Goal: Information Seeking & Learning: Learn about a topic

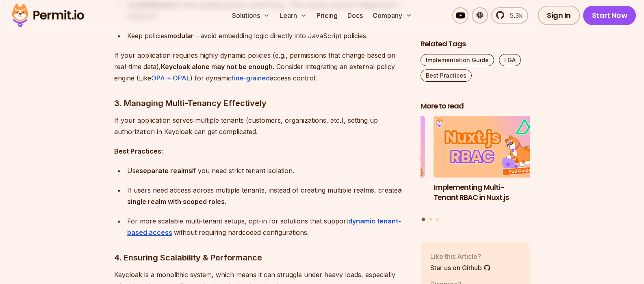
scroll to position [1024, 0]
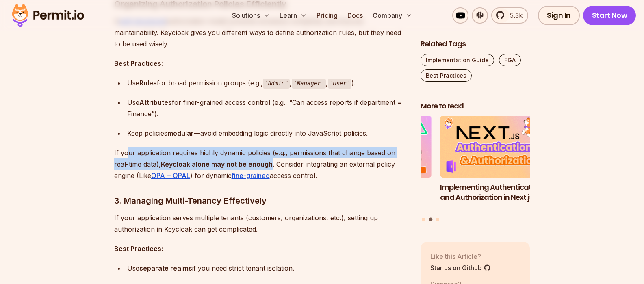
drag, startPoint x: 273, startPoint y: 164, endPoint x: 126, endPoint y: 155, distance: 146.5
click at [126, 155] on p "If your application requires highly dynamic policies (e.g., permissions that ch…" at bounding box center [260, 164] width 293 height 34
click at [257, 162] on strong "Keycloak alone may not be enough" at bounding box center [217, 164] width 112 height 8
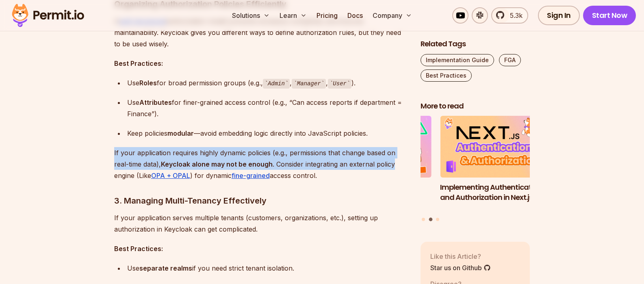
drag, startPoint x: 394, startPoint y: 162, endPoint x: 105, endPoint y: 153, distance: 289.0
click at [187, 162] on strong "Keycloak alone may not be enough" at bounding box center [217, 164] width 112 height 8
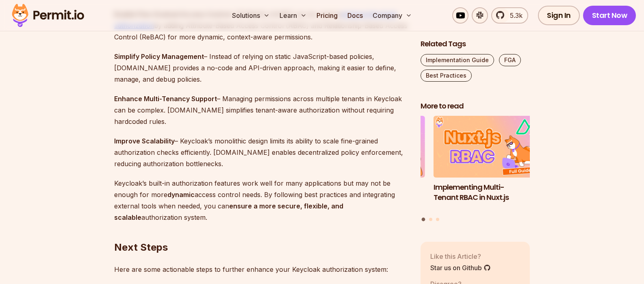
scroll to position [2340, 0]
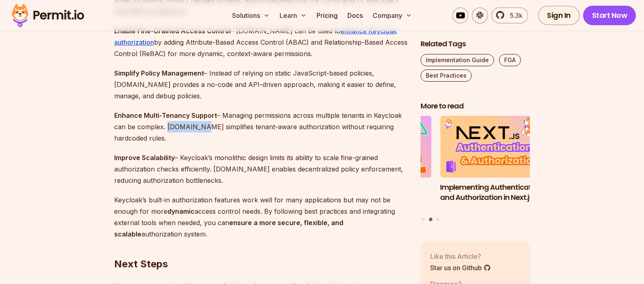
drag, startPoint x: 223, startPoint y: 126, endPoint x: 195, endPoint y: 125, distance: 28.5
click at [195, 125] on p "Enhance Multi-Tenancy Support – Managing permissions across multiple tenants in…" at bounding box center [260, 127] width 293 height 34
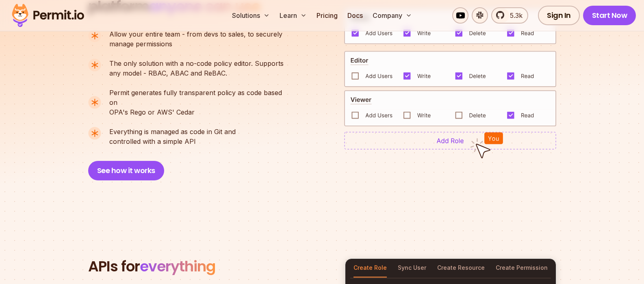
scroll to position [585, 0]
